Goal: Book appointment/travel/reservation

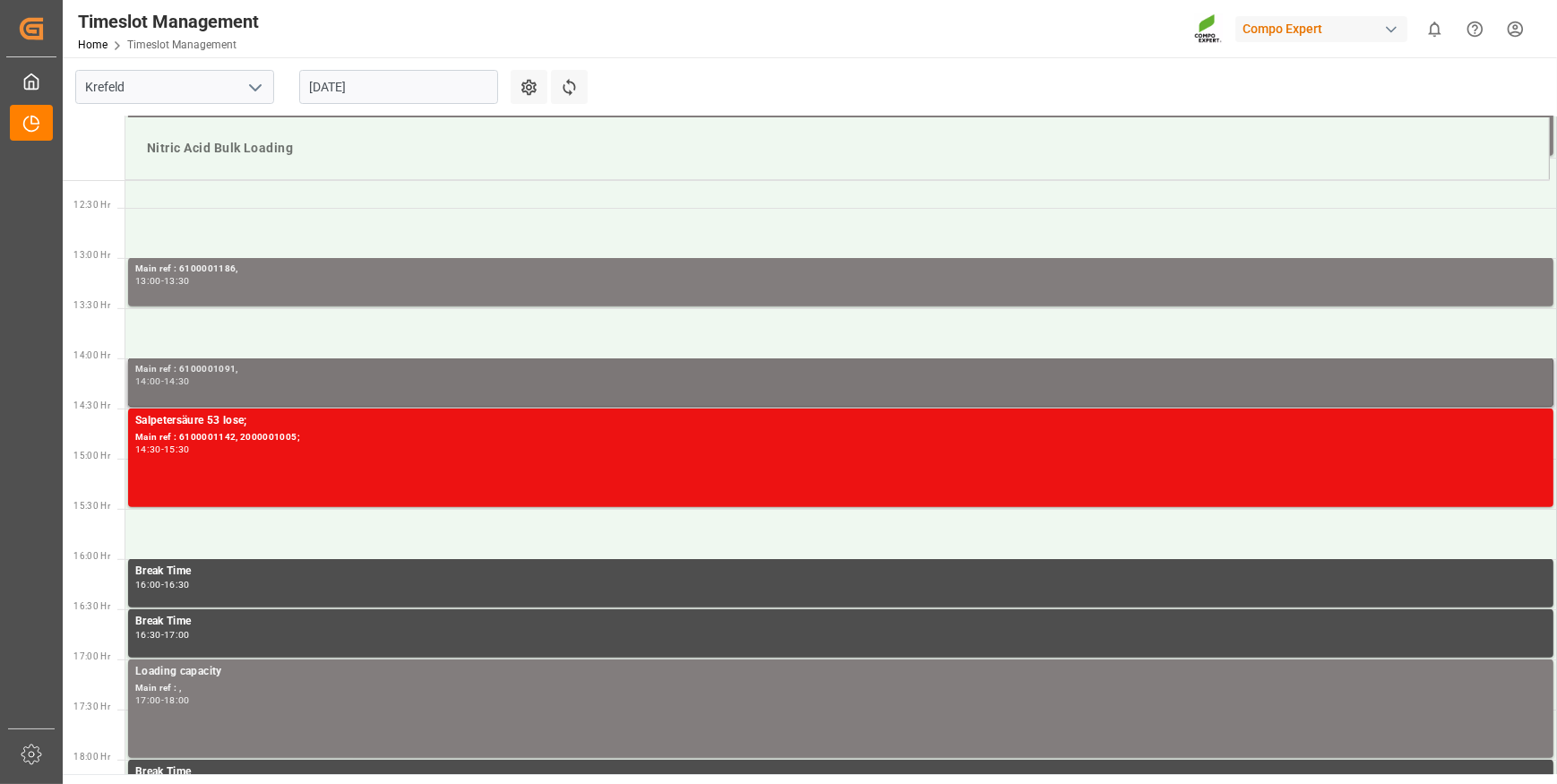
scroll to position [1254, 0]
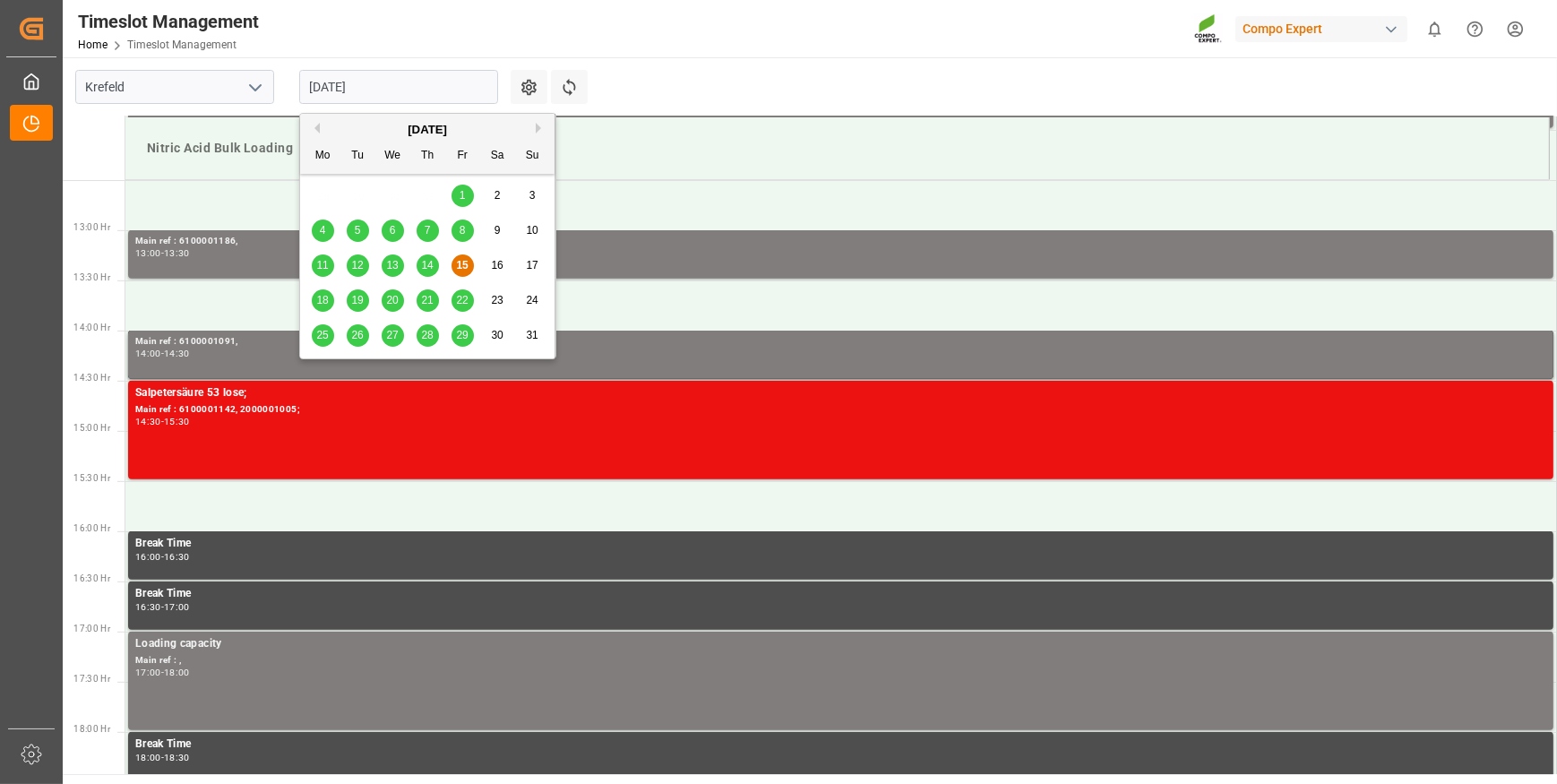
click at [422, 87] on input "[DATE]" at bounding box center [398, 86] width 199 height 34
click at [319, 305] on span "18" at bounding box center [323, 300] width 12 height 13
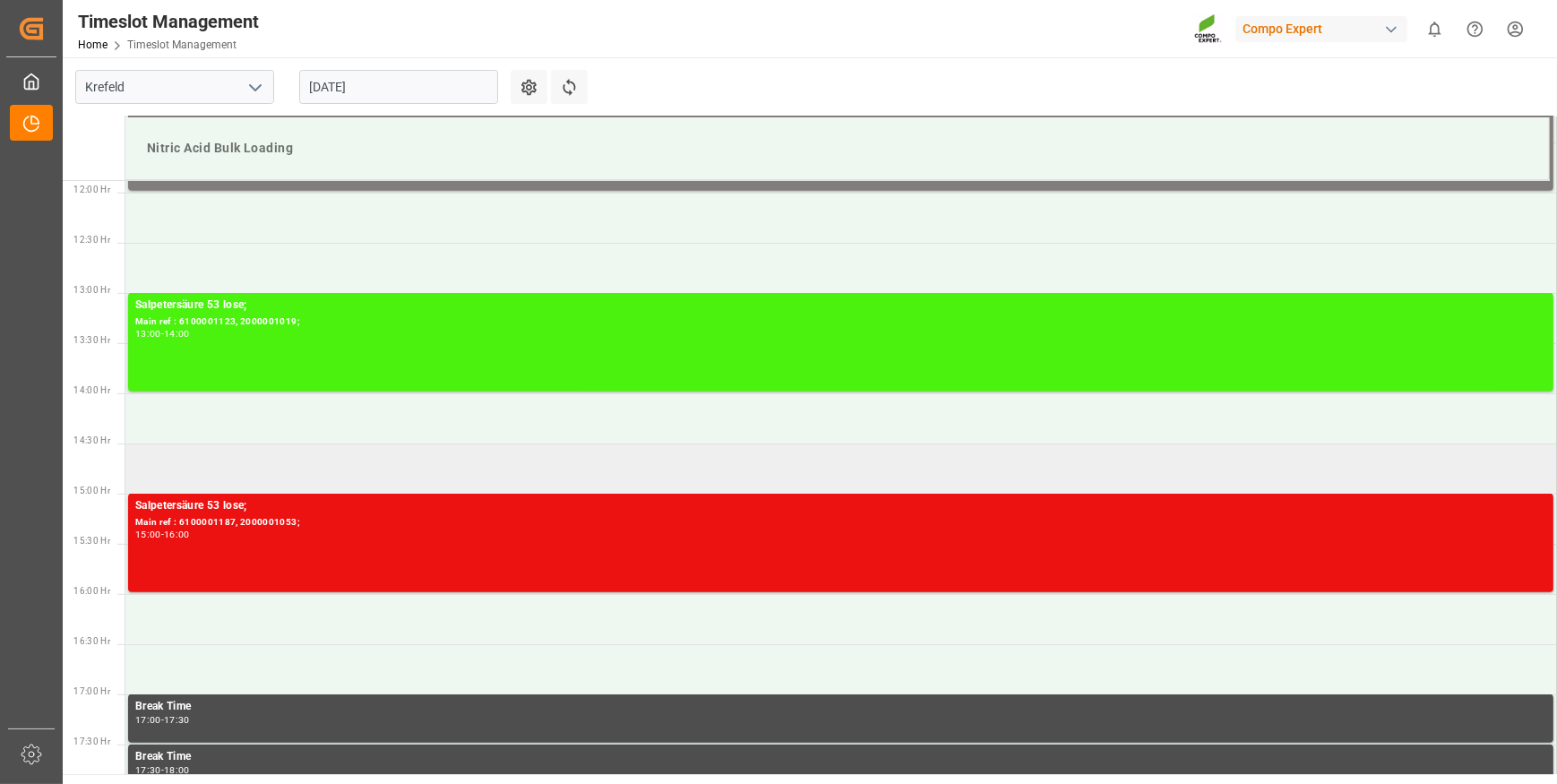
scroll to position [1110, 0]
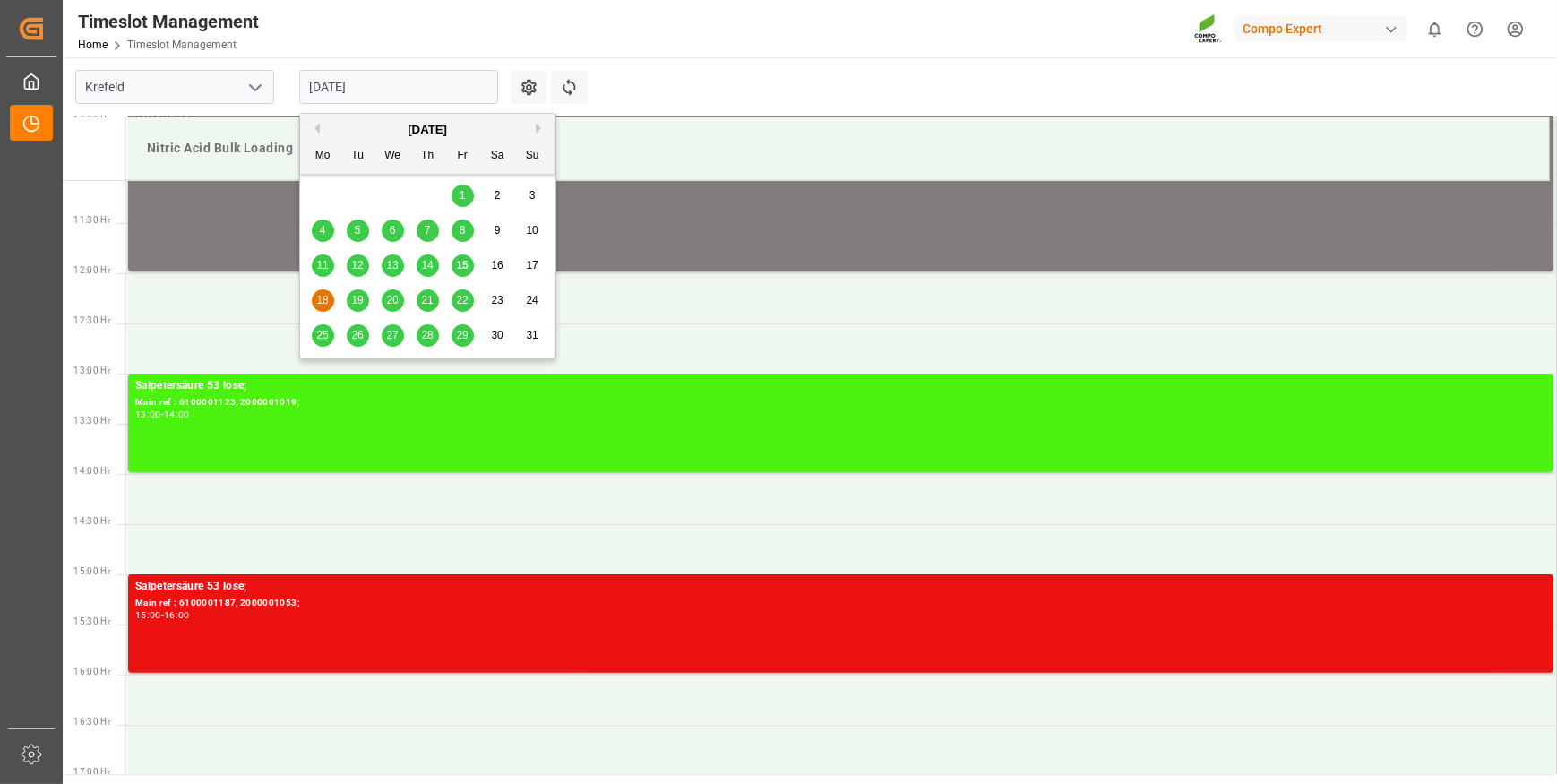
click at [432, 92] on input "[DATE]" at bounding box center [398, 86] width 199 height 34
click at [464, 270] on span "15" at bounding box center [462, 265] width 12 height 13
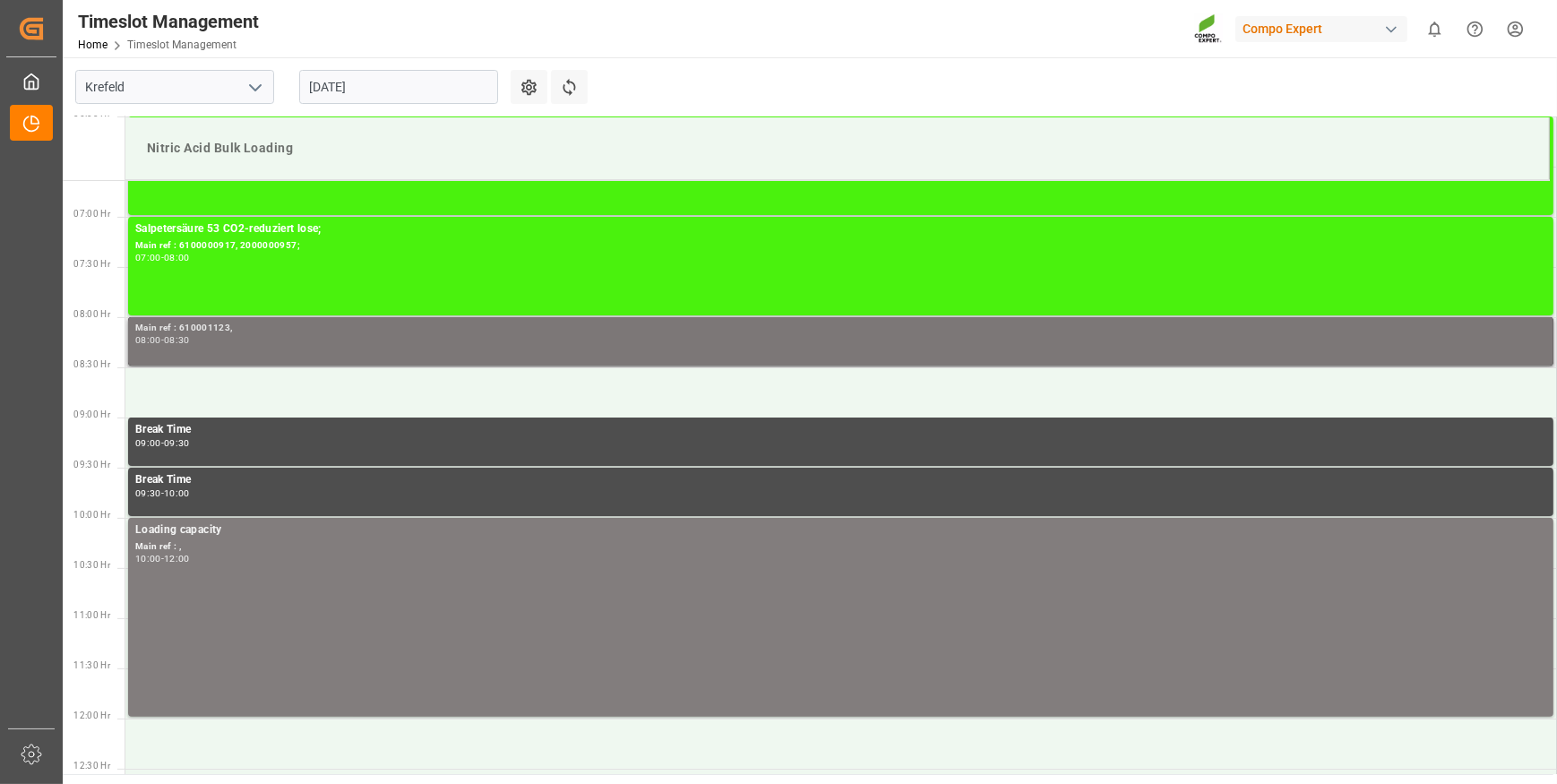
scroll to position [640, 0]
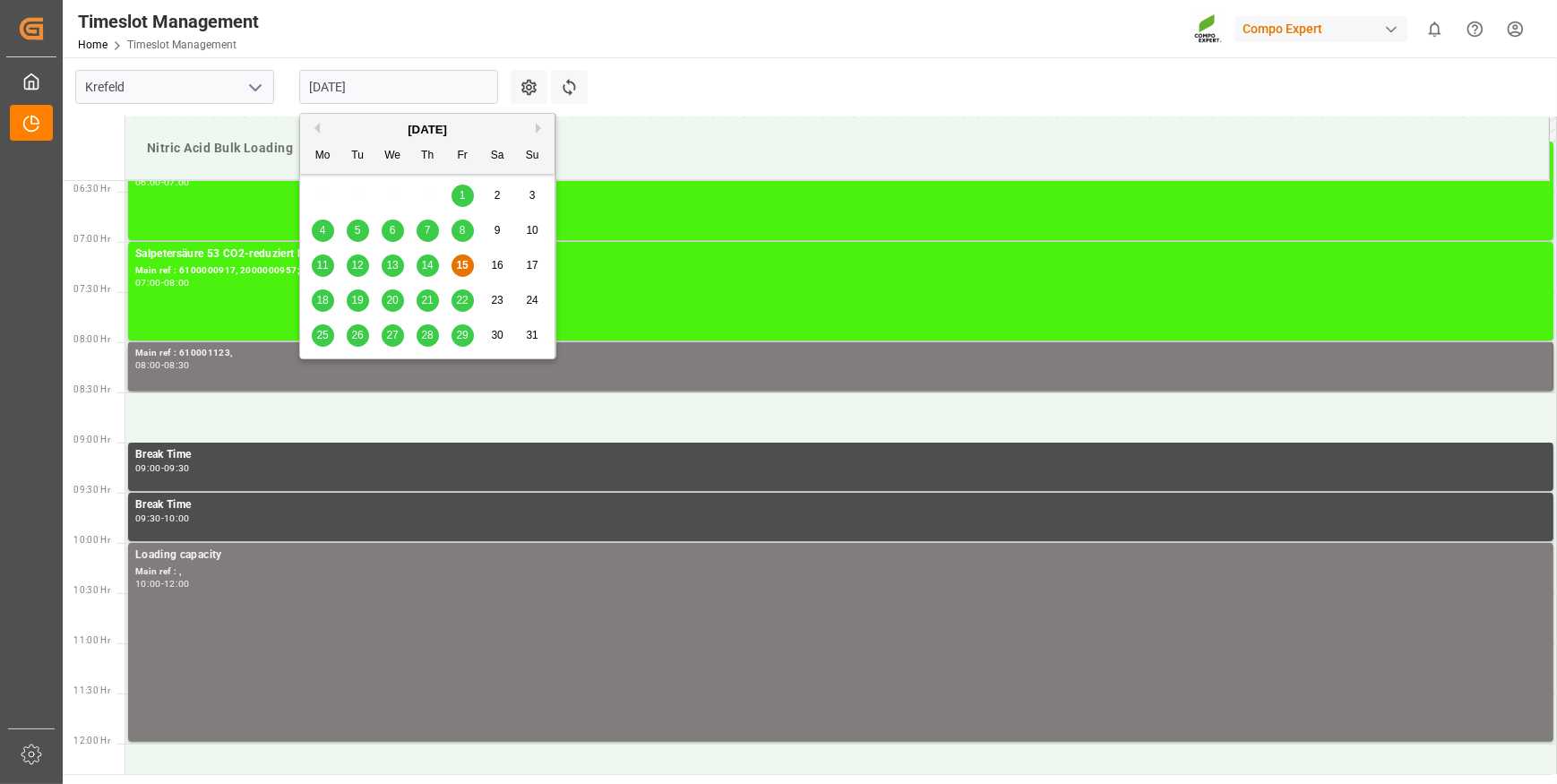
click at [459, 72] on input "[DATE]" at bounding box center [398, 86] width 199 height 34
click at [322, 309] on div "18" at bounding box center [323, 301] width 23 height 22
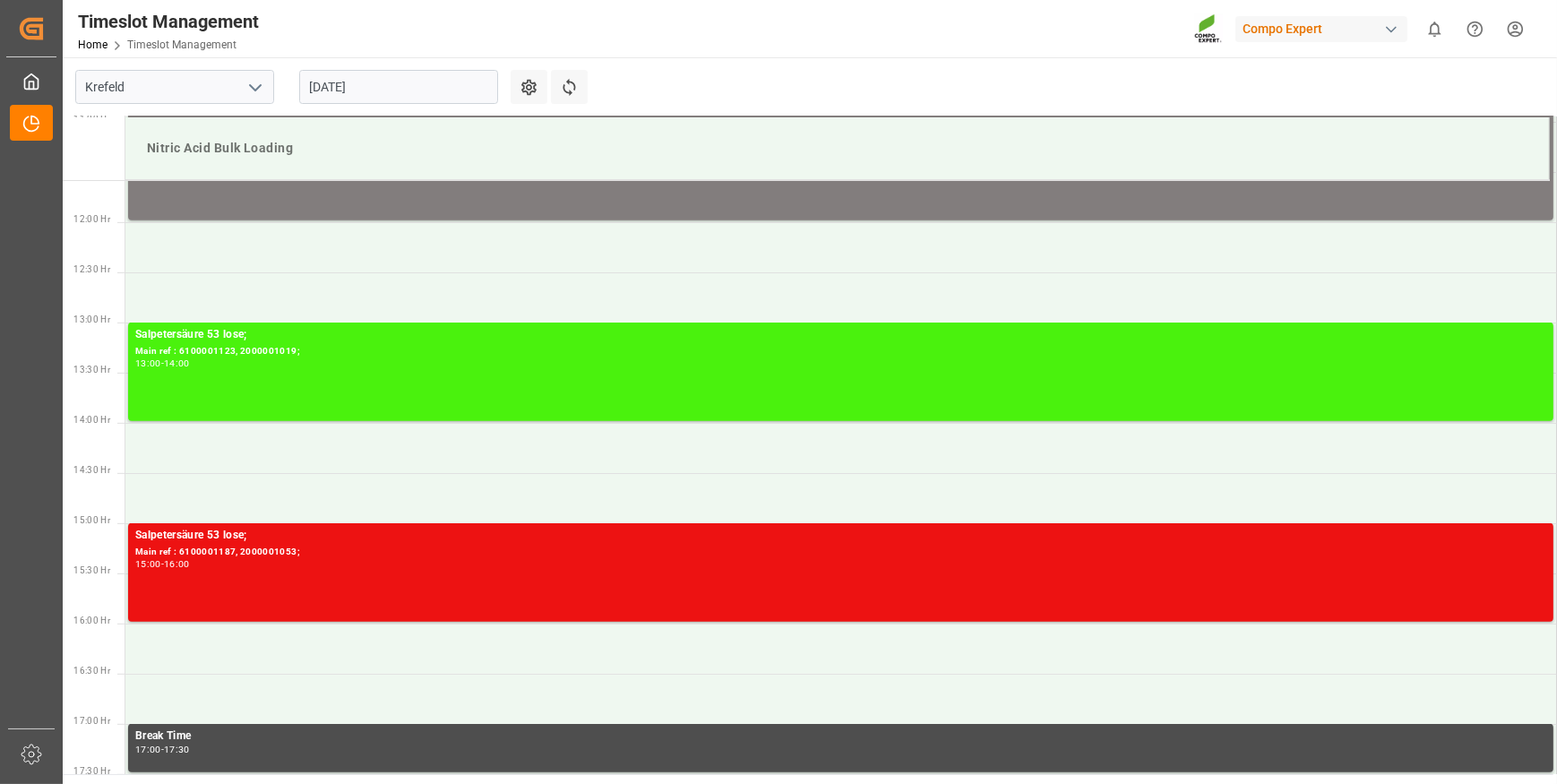
scroll to position [1292, 0]
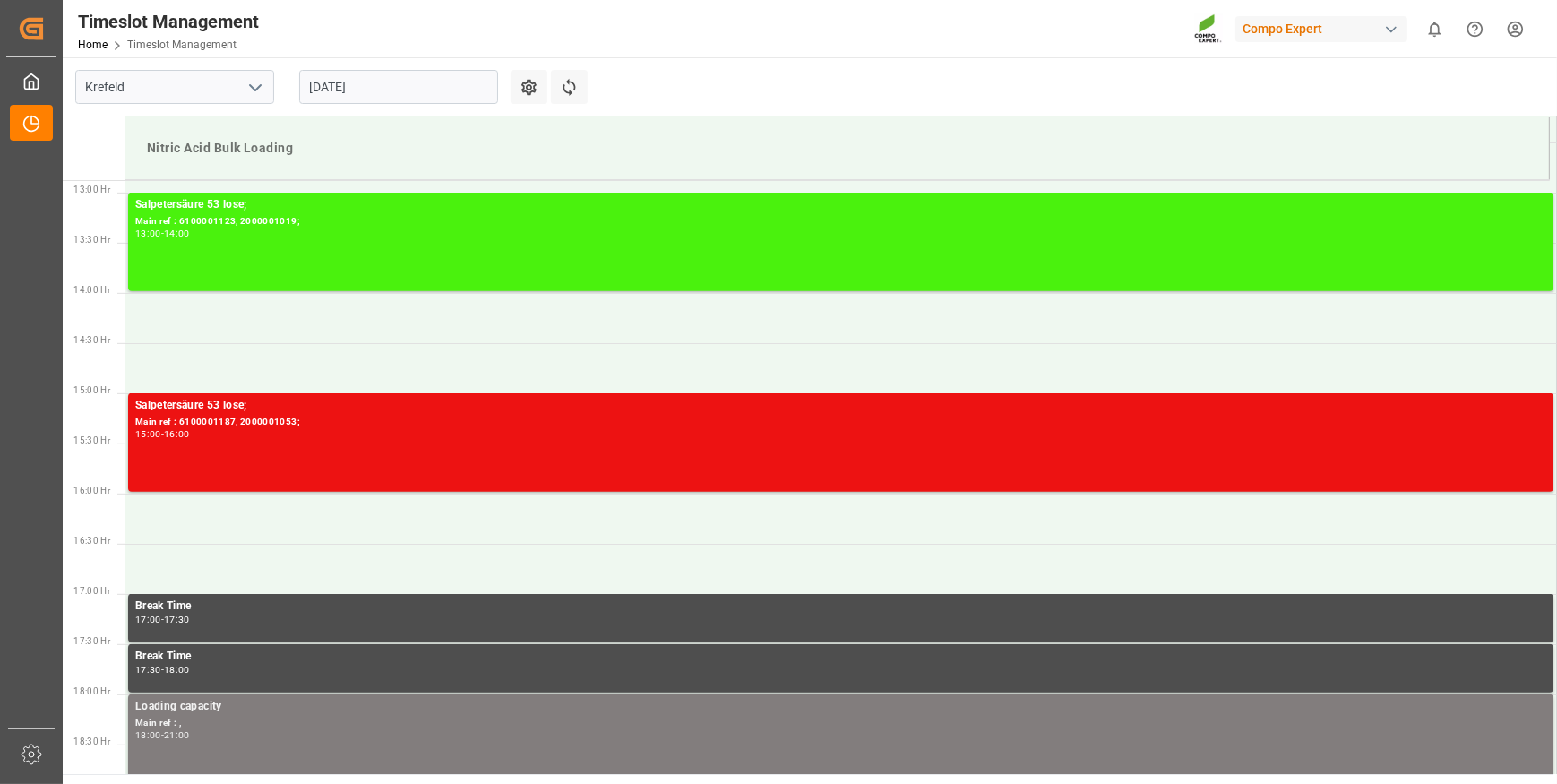
click at [435, 87] on input "[DATE]" at bounding box center [398, 86] width 199 height 34
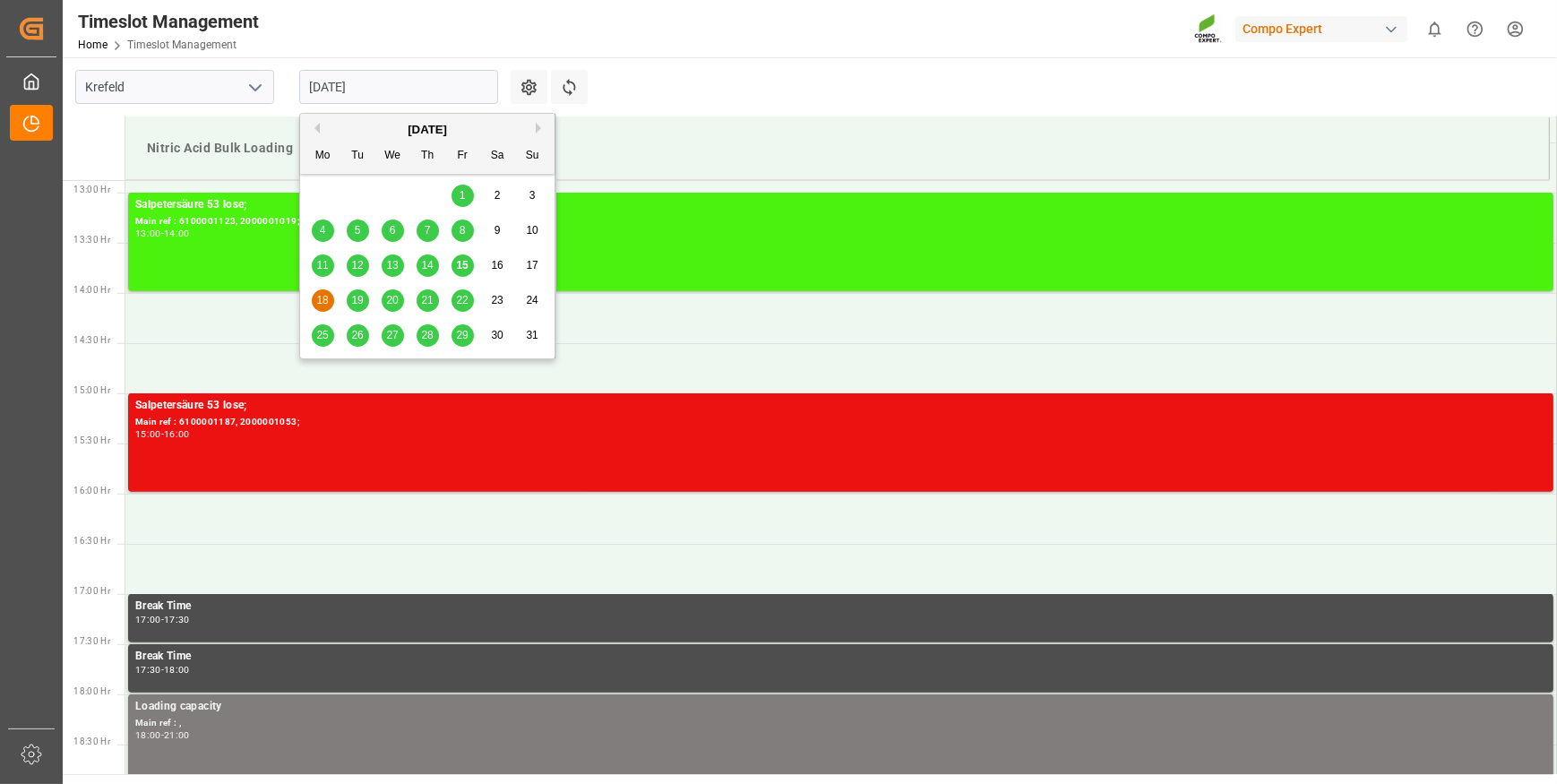
click at [457, 267] on span "15" at bounding box center [462, 265] width 12 height 13
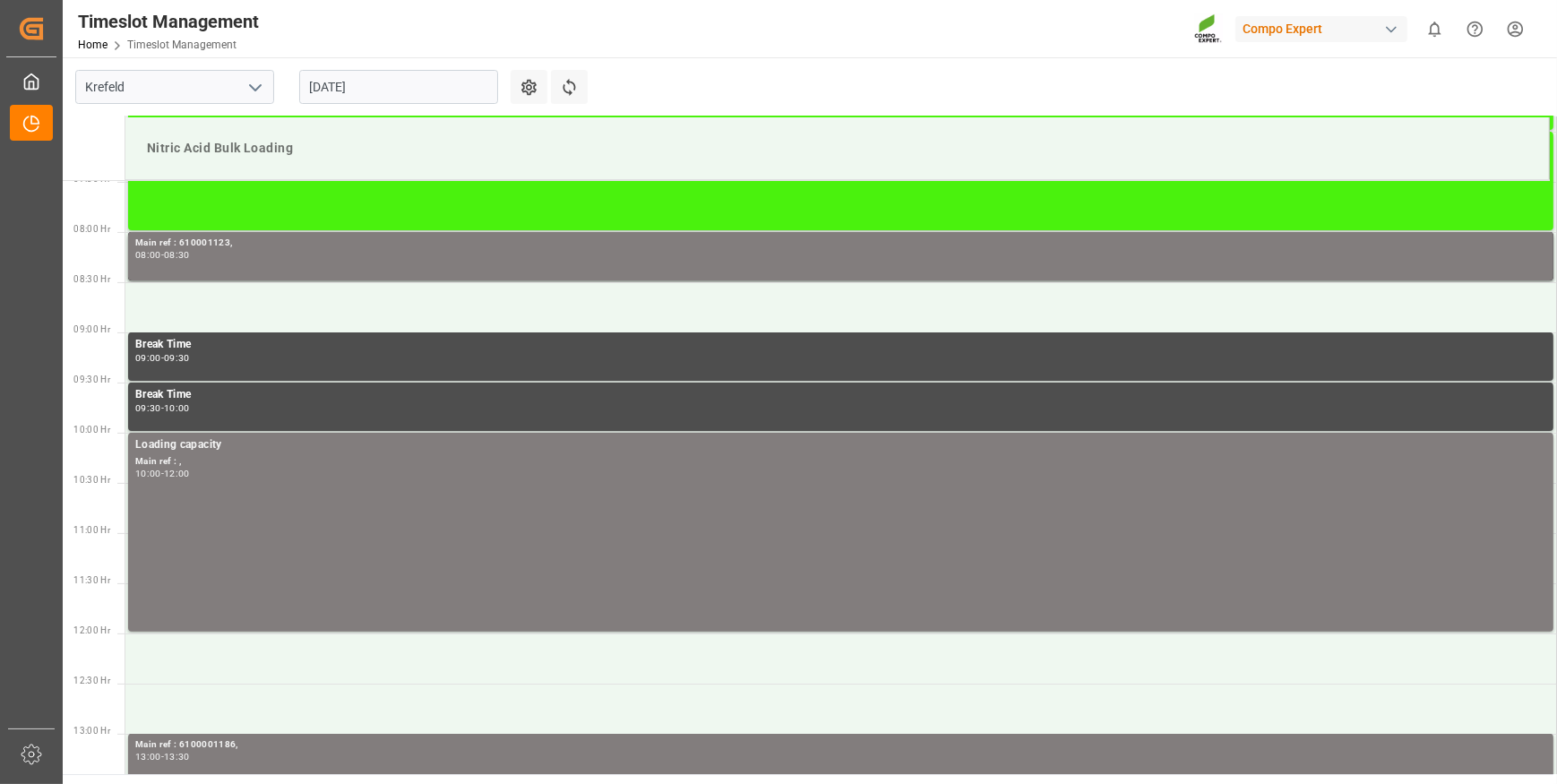
scroll to position [722, 0]
